Goal: Navigation & Orientation: Go to known website

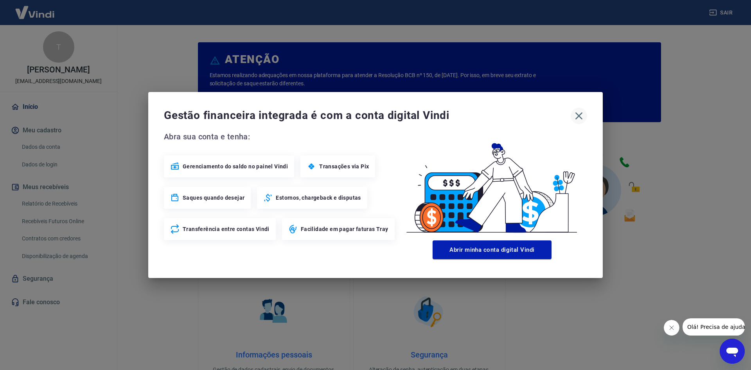
click at [576, 116] on icon "button" at bounding box center [579, 116] width 13 height 13
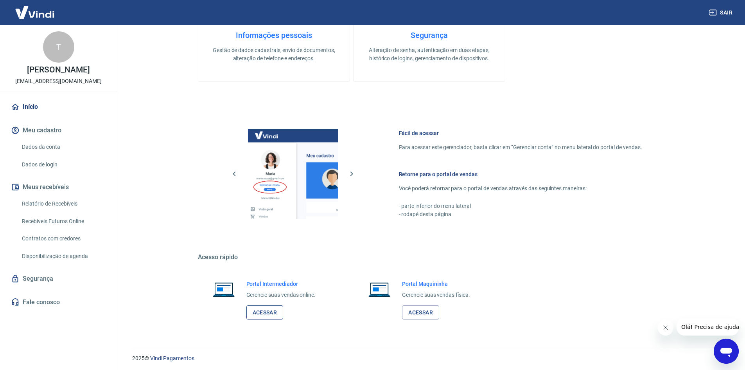
scroll to position [321, 0]
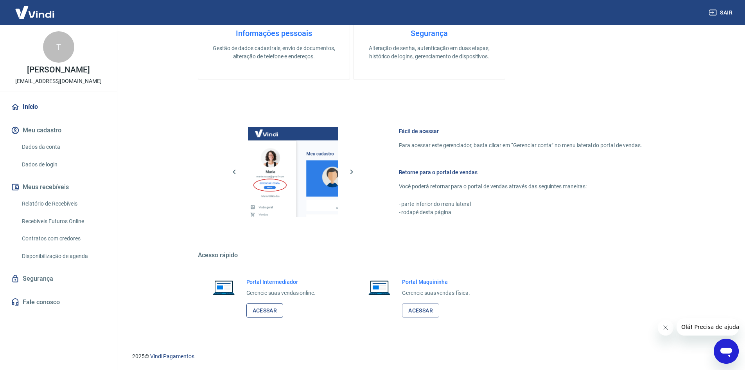
click at [258, 309] on link "Acessar" at bounding box center [264, 310] width 37 height 14
